Goal: Task Accomplishment & Management: Manage account settings

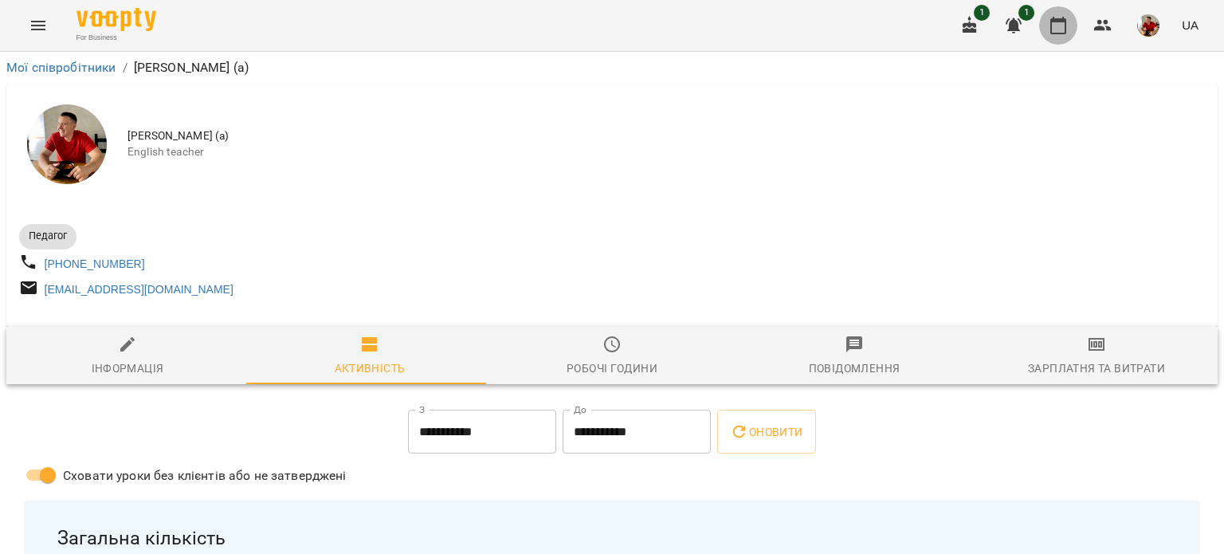
click at [1057, 16] on icon "button" at bounding box center [1058, 25] width 19 height 19
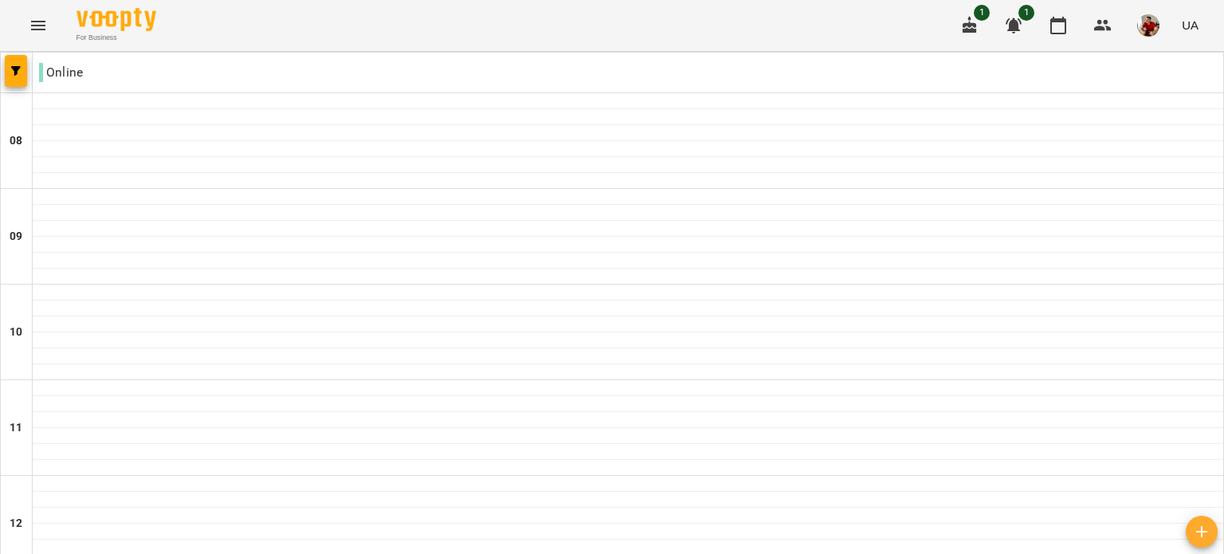
scroll to position [1005, 0]
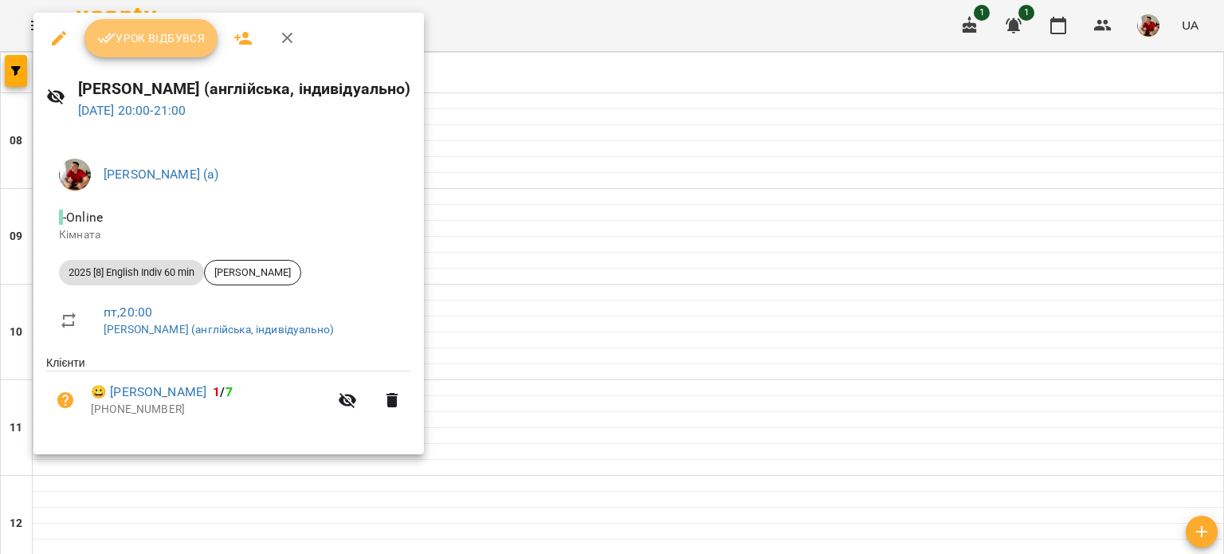
click at [167, 47] on span "Урок відбувся" at bounding box center [151, 38] width 108 height 19
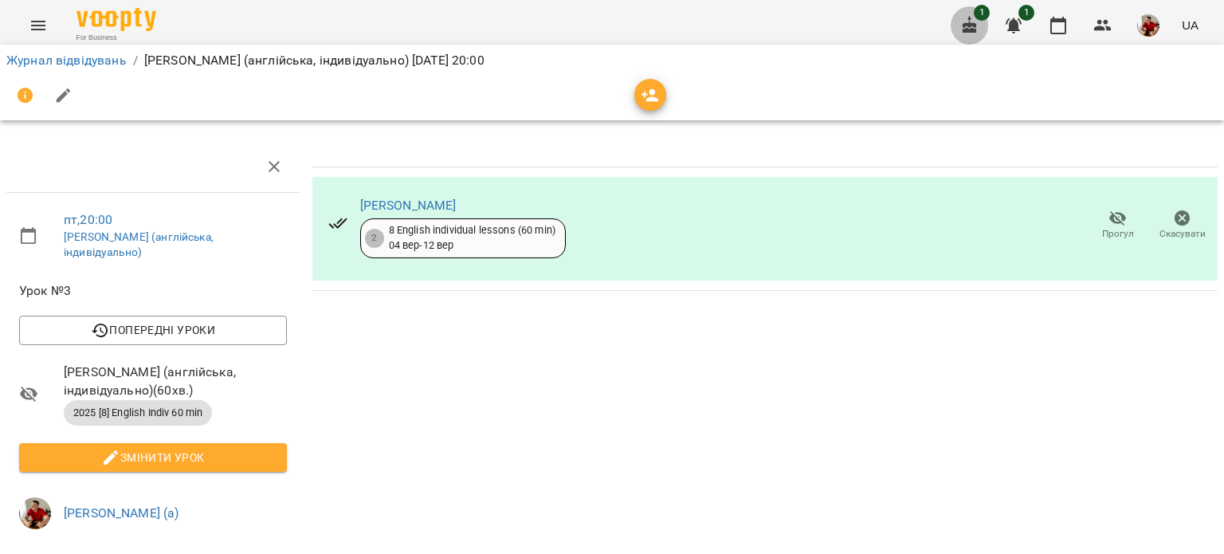
click at [976, 27] on icon "button" at bounding box center [970, 25] width 14 height 18
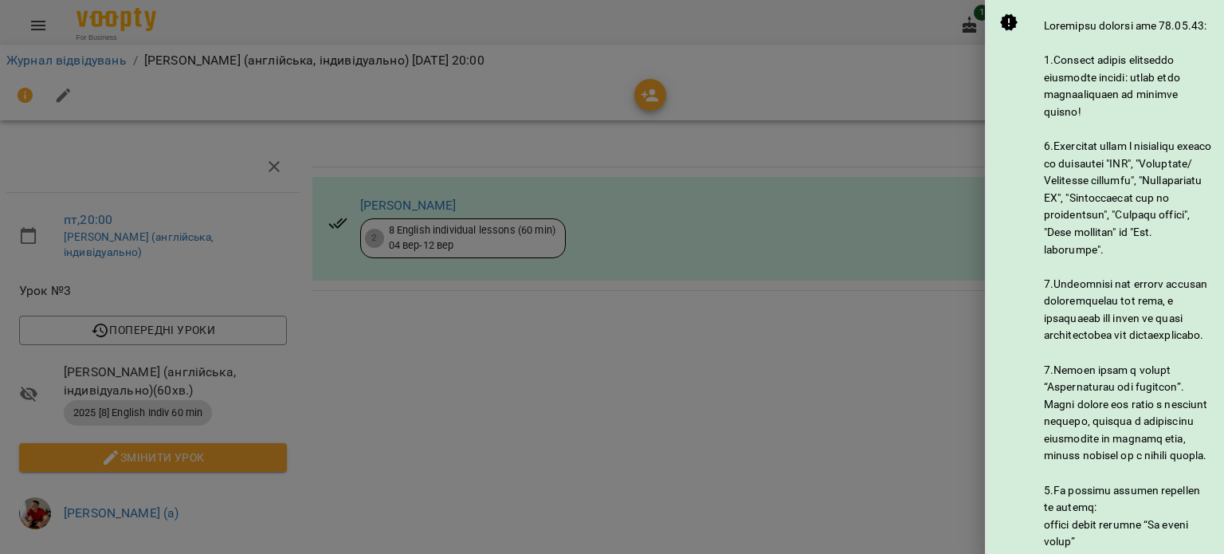
click at [966, 24] on div at bounding box center [612, 277] width 1224 height 554
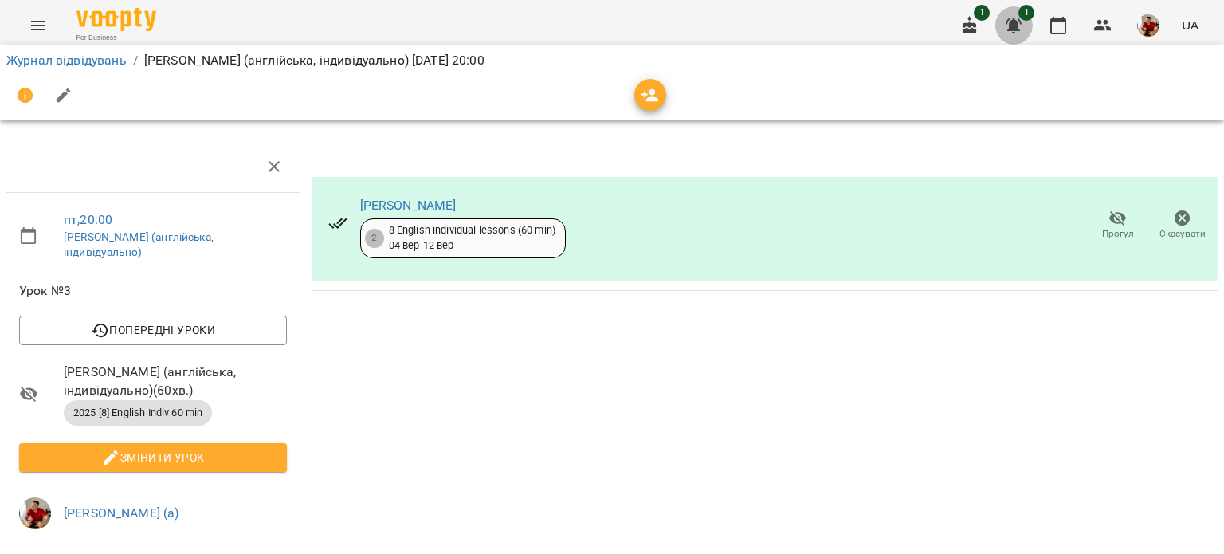
click at [1014, 31] on icon "button" at bounding box center [1013, 25] width 19 height 19
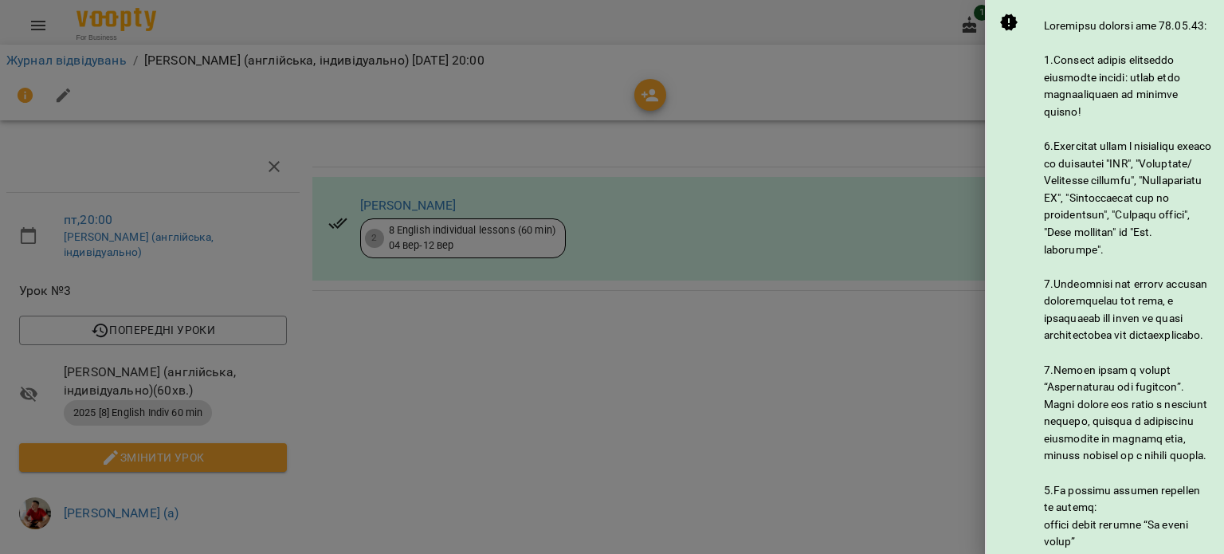
click at [926, 25] on div at bounding box center [612, 277] width 1224 height 554
